Goal: Task Accomplishment & Management: Use online tool/utility

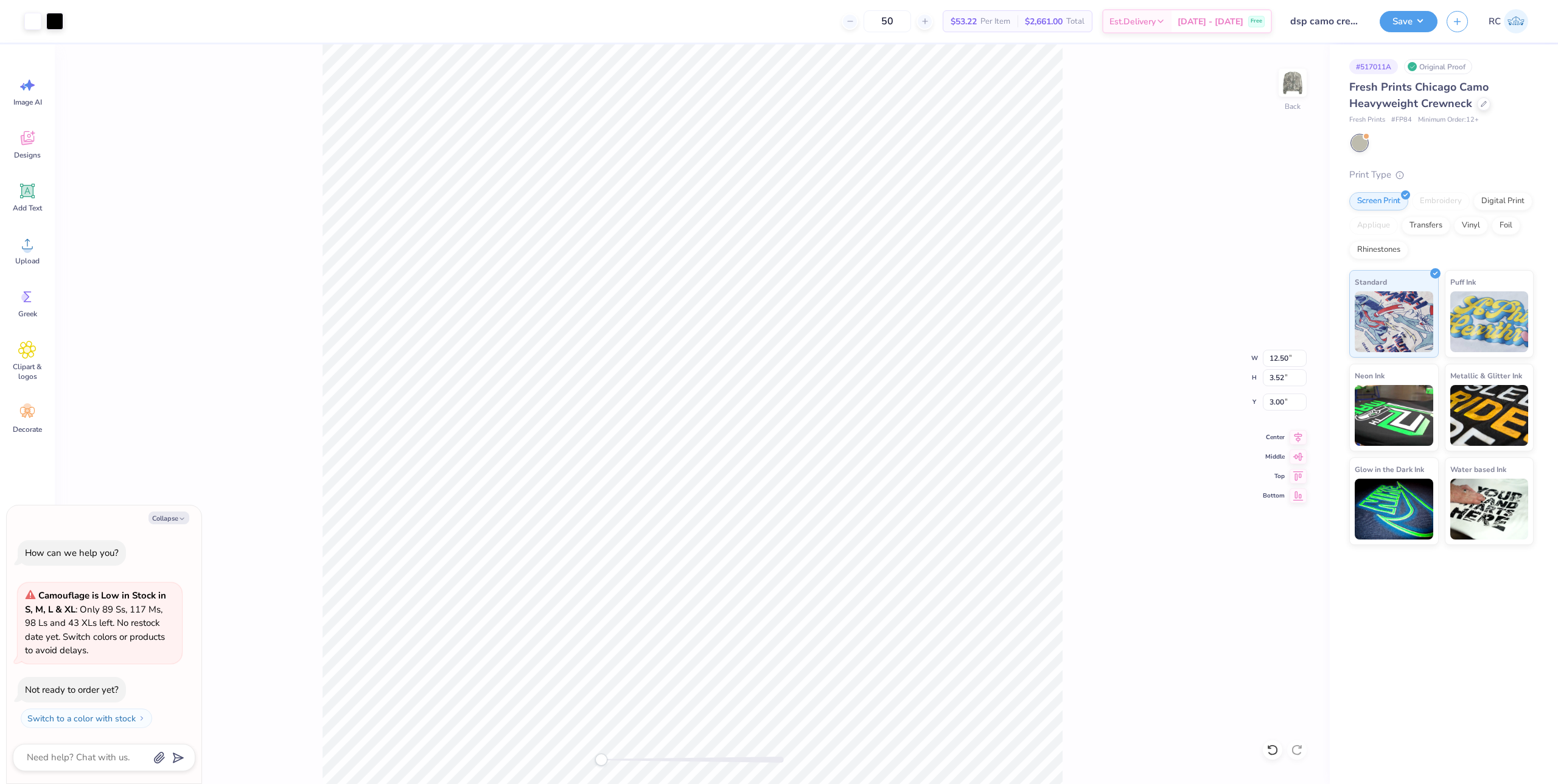
click at [1421, 35] on div "Save RC" at bounding box center [1469, 21] width 179 height 42
click at [1421, 26] on button "Save" at bounding box center [1408, 19] width 58 height 21
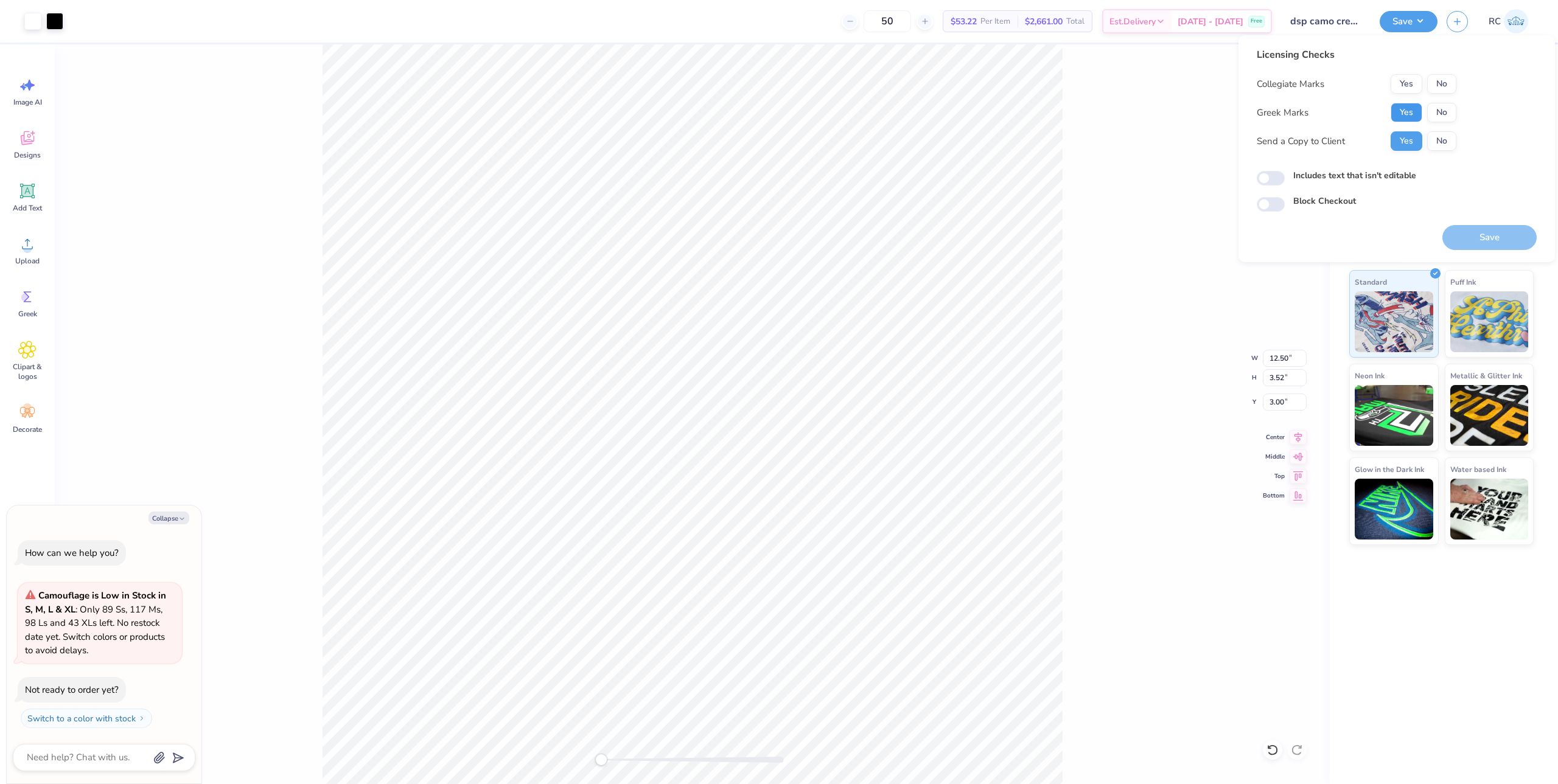
click at [1400, 116] on button "Yes" at bounding box center [1406, 112] width 31 height 19
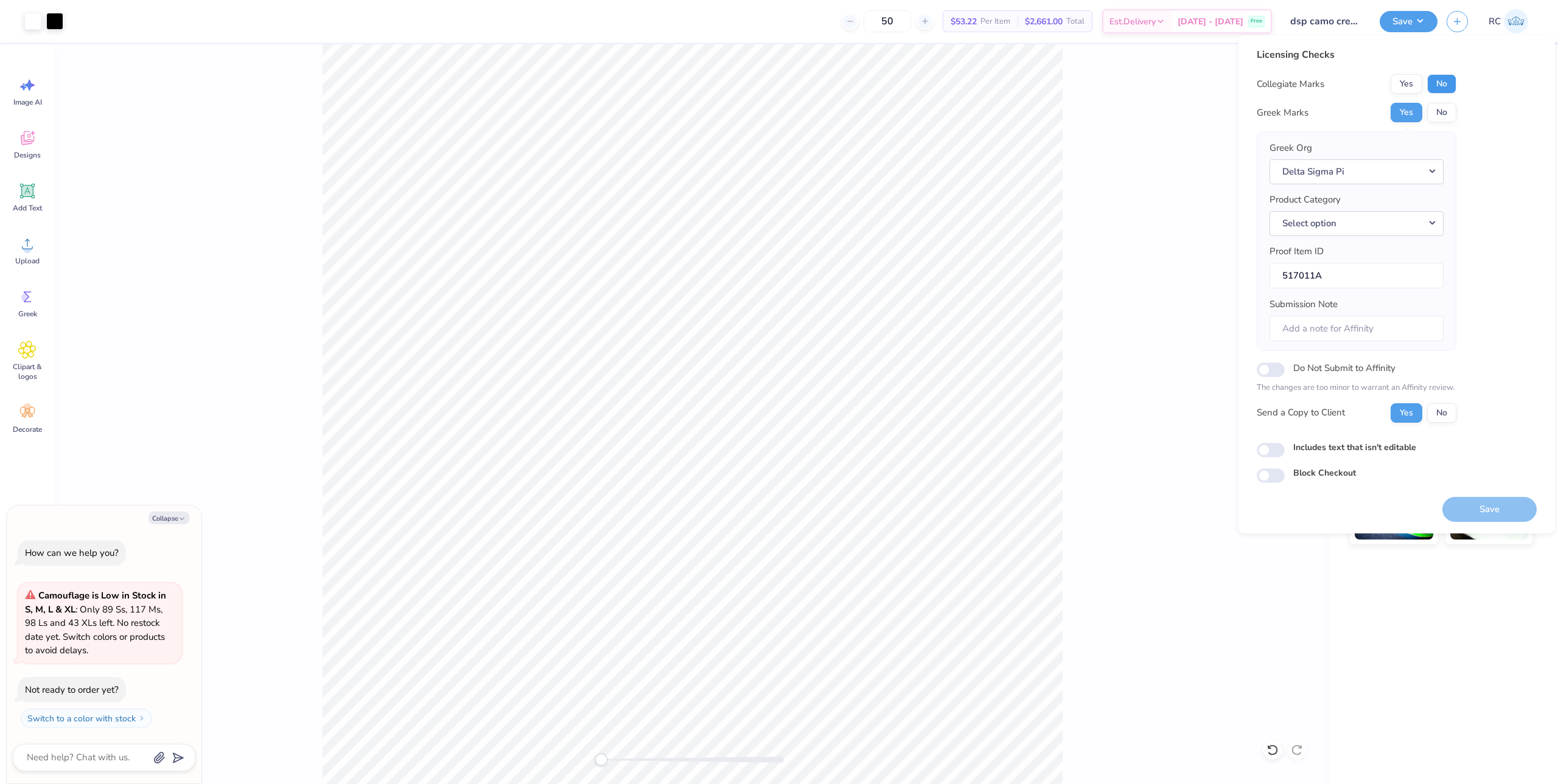
click at [1447, 87] on button "No" at bounding box center [1442, 84] width 29 height 19
type textarea "x"
click at [1273, 451] on input "Includes text that isn't editable" at bounding box center [1271, 451] width 28 height 15
checkbox input "true"
click at [1474, 505] on button "Save" at bounding box center [1489, 509] width 94 height 25
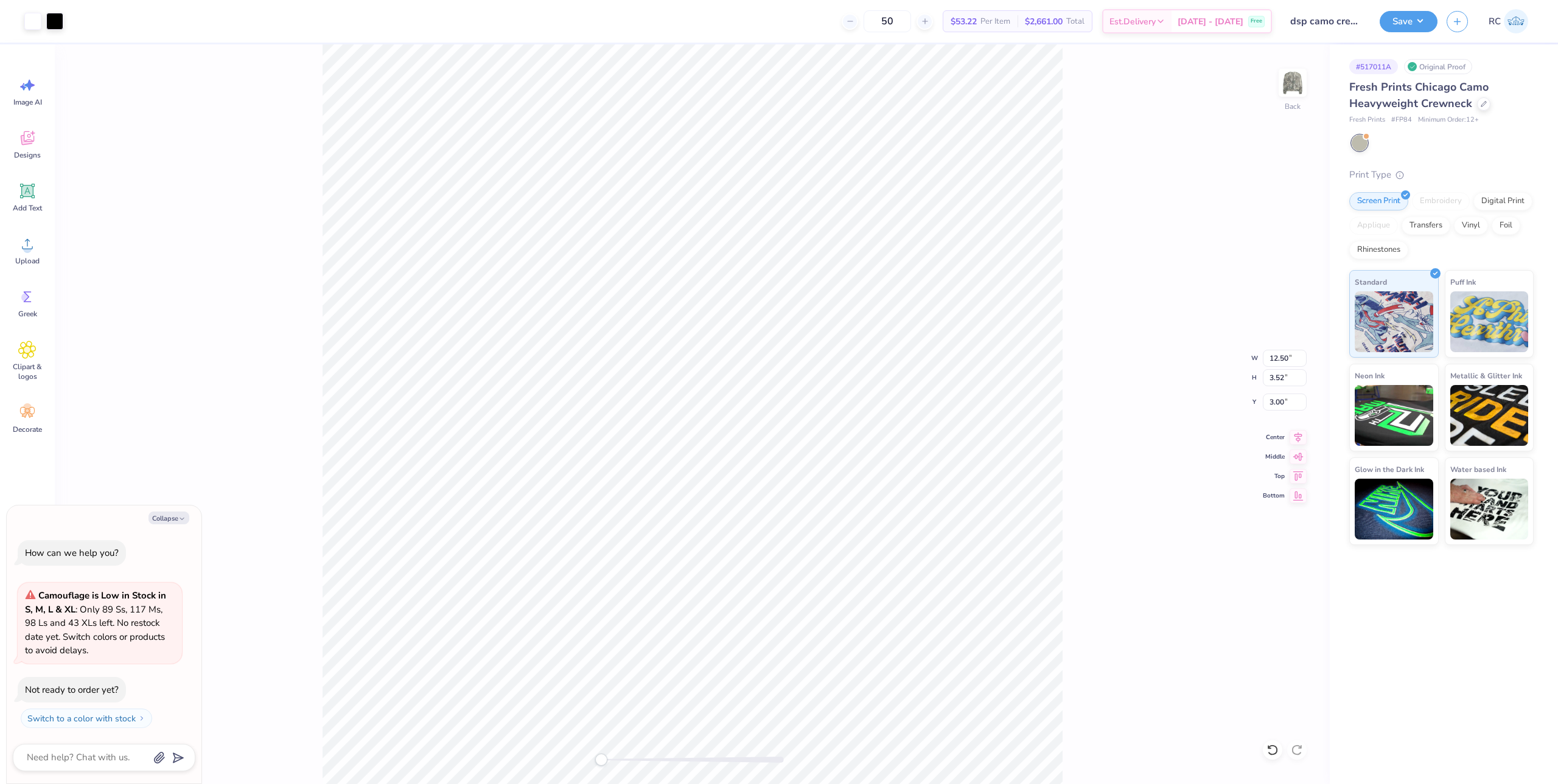
type textarea "x"
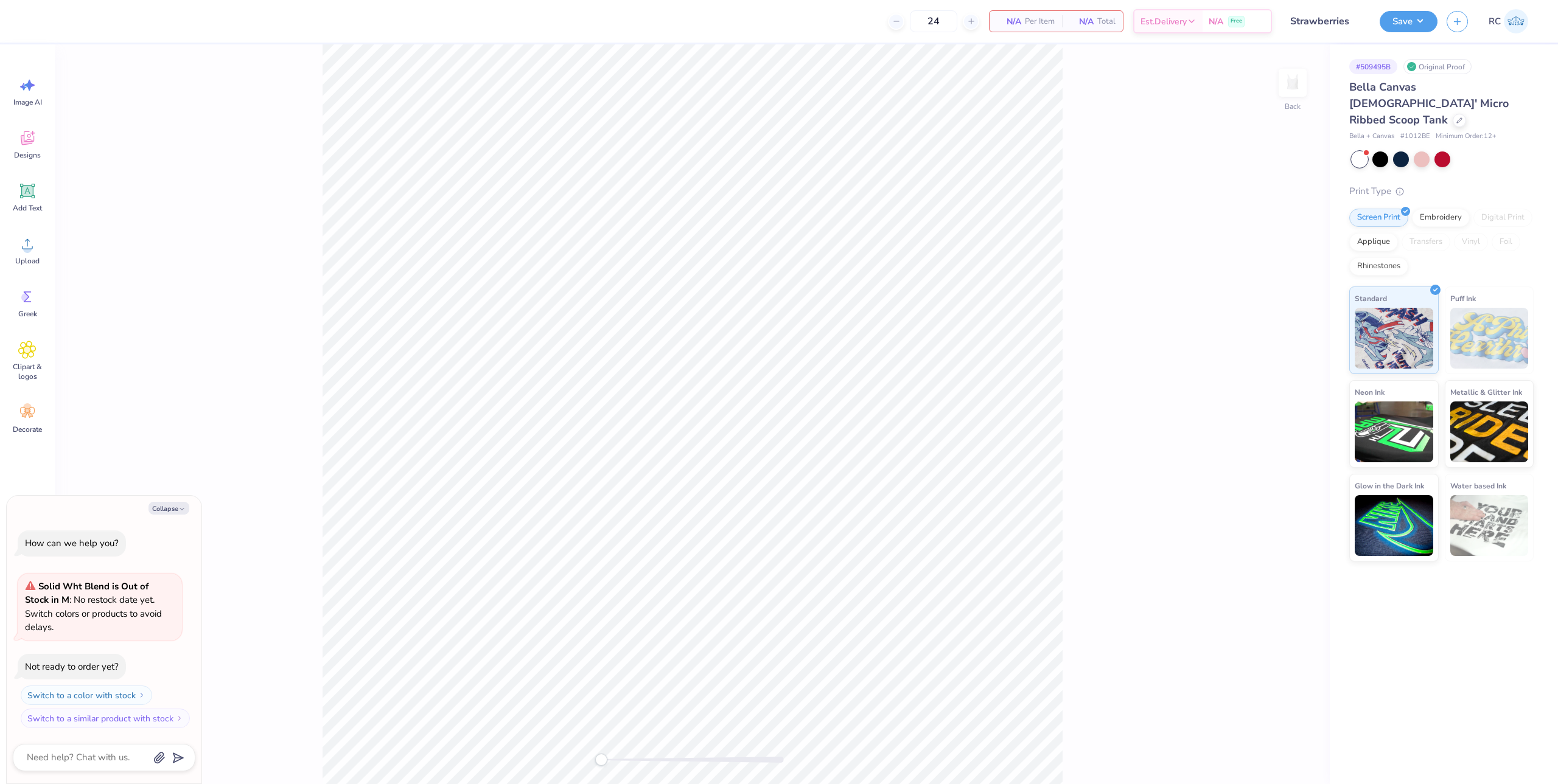
type textarea "x"
